Goal: Find specific page/section: Find specific page/section

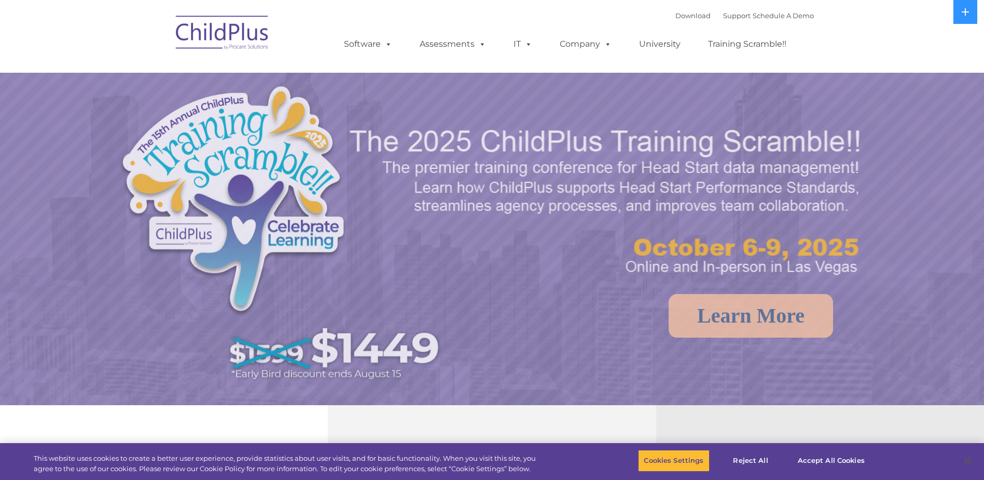
select select "MEDIUM"
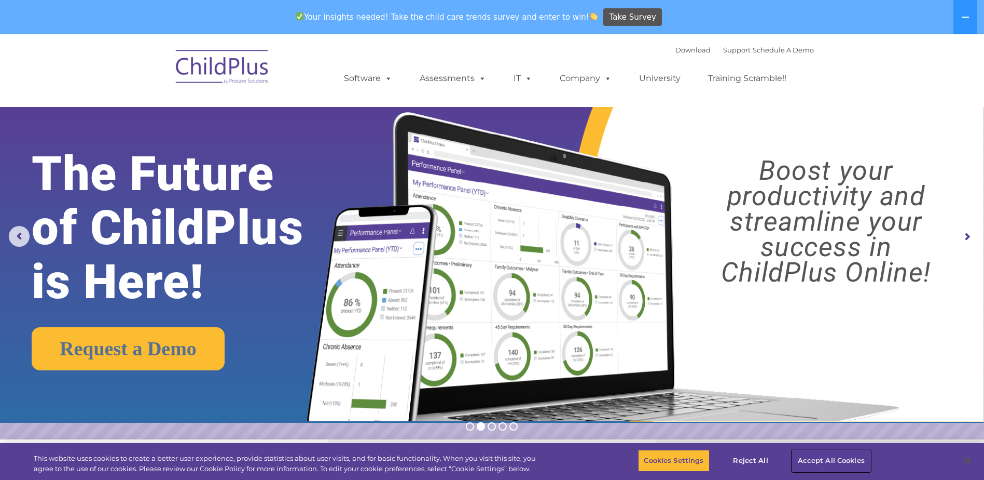
click at [832, 461] on button "Accept All Cookies" at bounding box center [831, 460] width 78 height 22
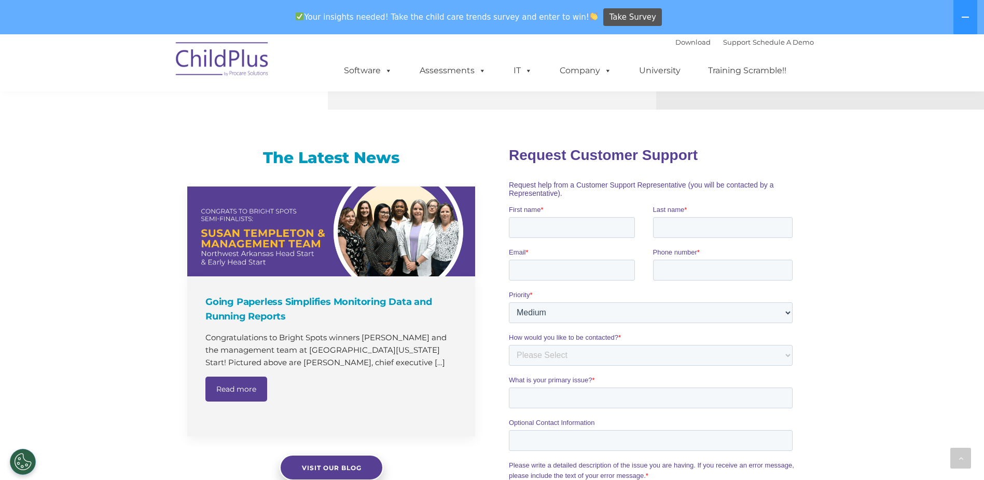
scroll to position [688, 0]
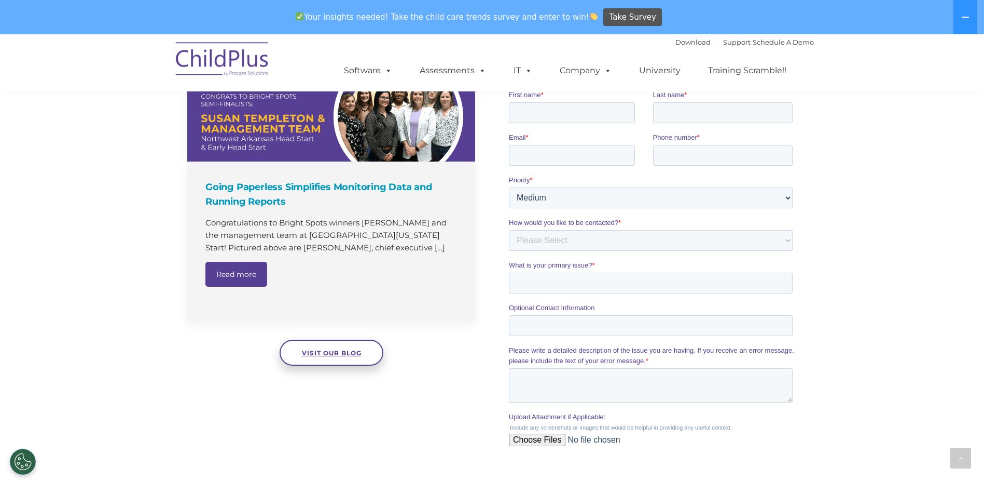
click at [339, 358] on link "Visit our blog" at bounding box center [332, 352] width 104 height 26
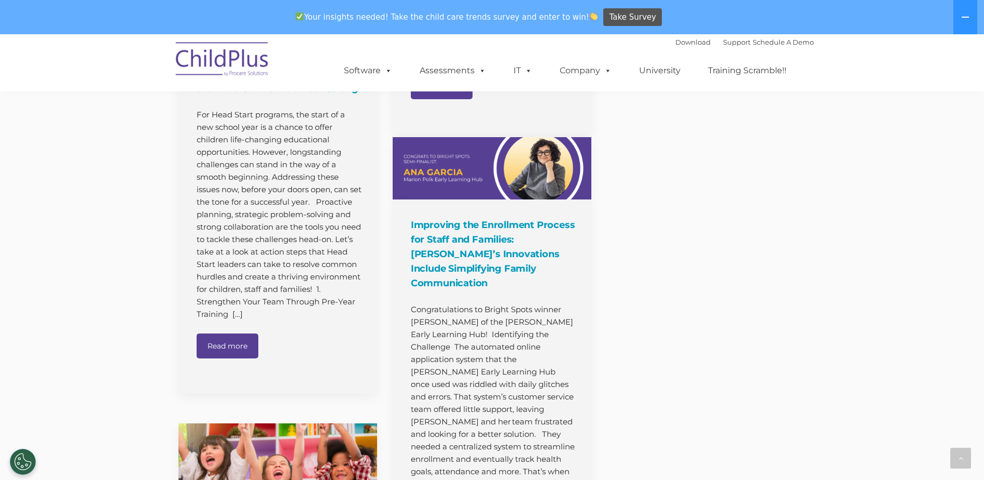
scroll to position [1041, 0]
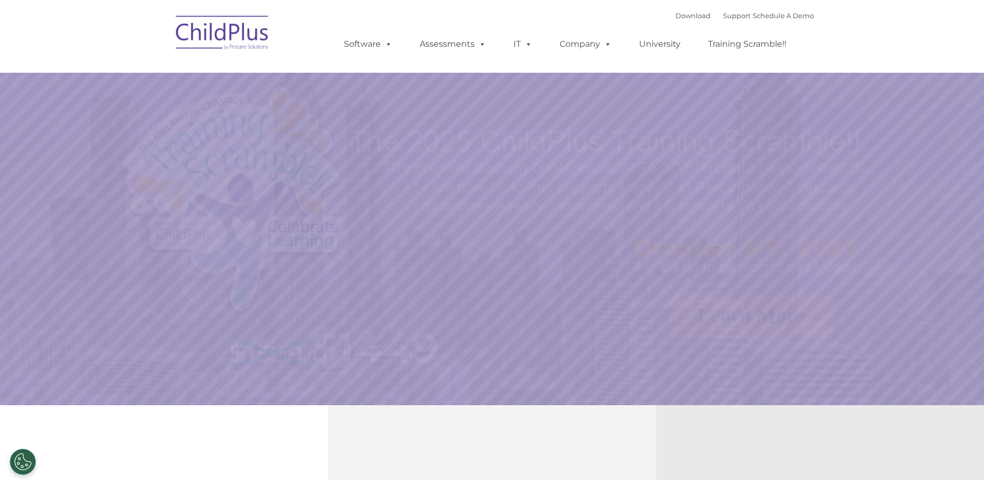
select select "MEDIUM"
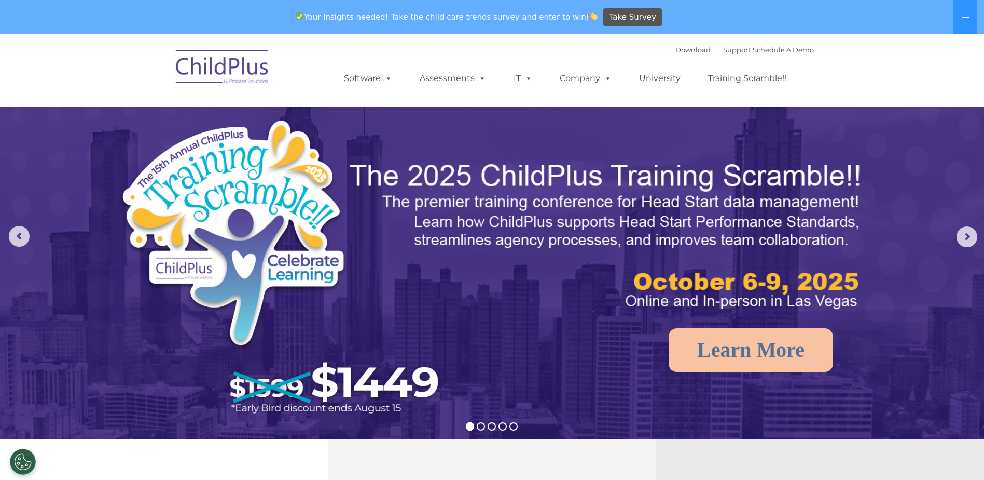
click at [593, 125] on img at bounding box center [492, 343] width 984 height 619
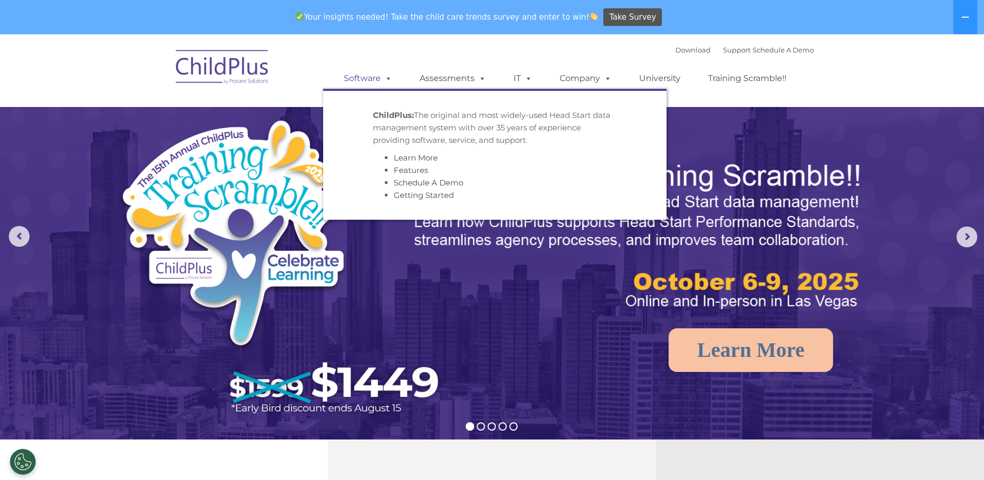
click at [371, 79] on link "Software" at bounding box center [368, 78] width 69 height 21
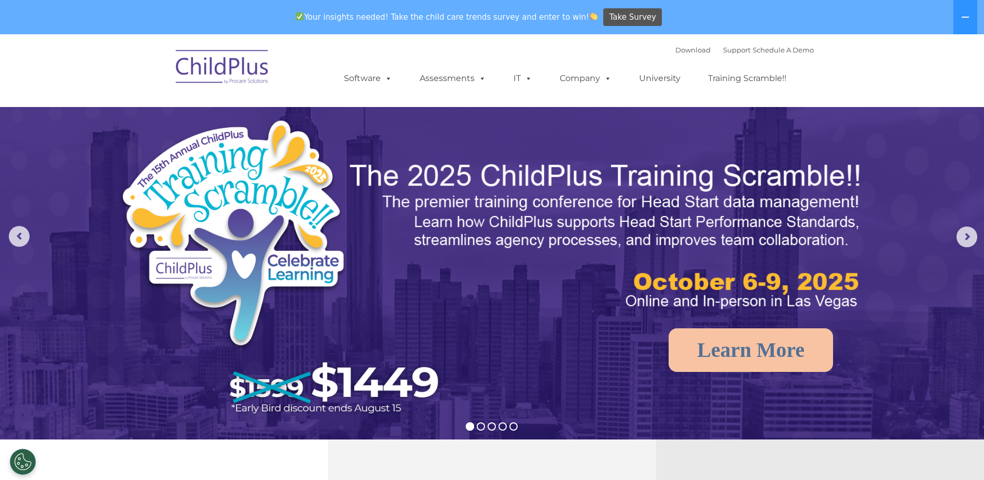
click at [786, 101] on nav "Download Support | Schedule A Demo  MENU MENU Software ChildPlus: The original…" at bounding box center [492, 70] width 984 height 73
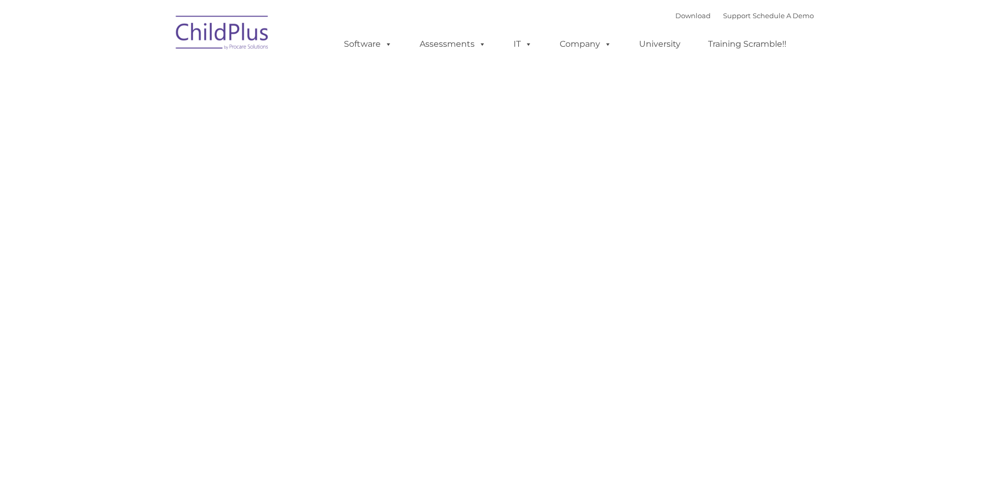
type input ""
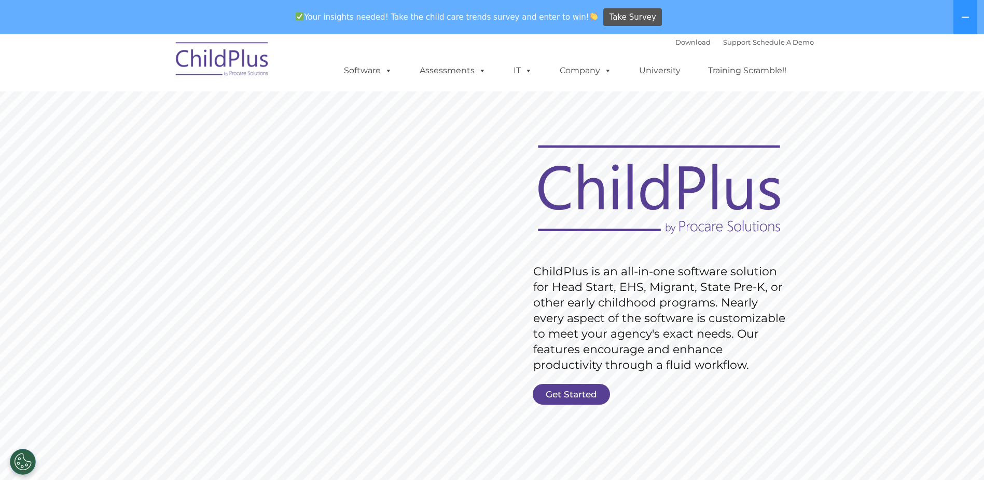
click at [666, 201] on img at bounding box center [659, 190] width 264 height 97
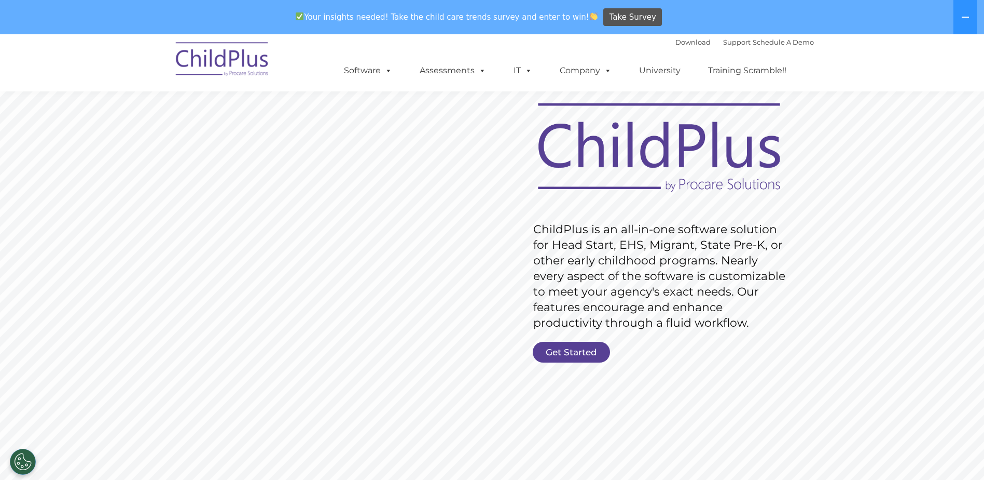
scroll to position [42, 0]
click at [577, 359] on link "Get Started" at bounding box center [571, 352] width 77 height 21
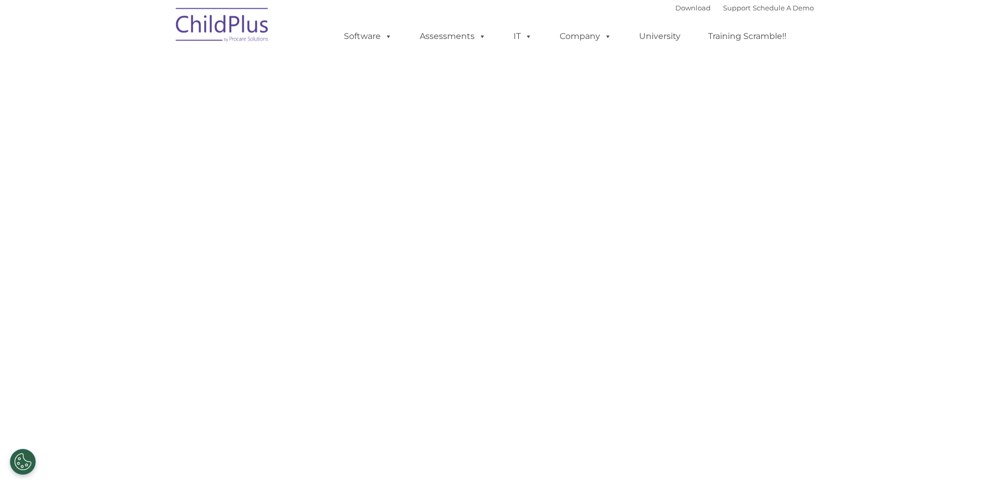
select select "MEDIUM"
